Goal: Task Accomplishment & Management: Manage account settings

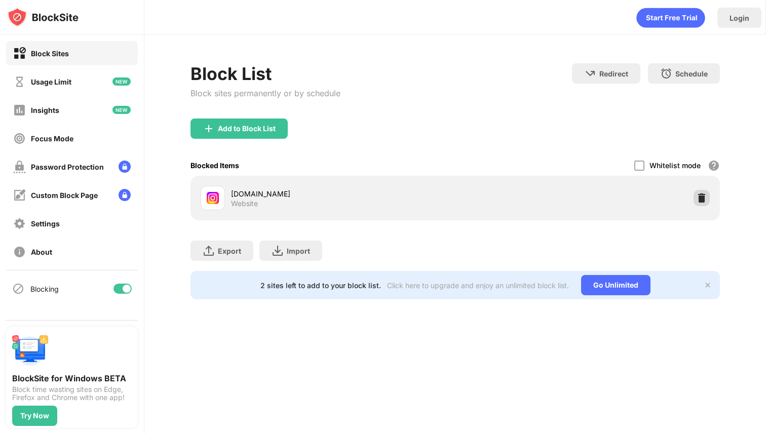
click at [704, 199] on img at bounding box center [702, 198] width 10 height 10
